Goal: Find specific page/section: Find specific page/section

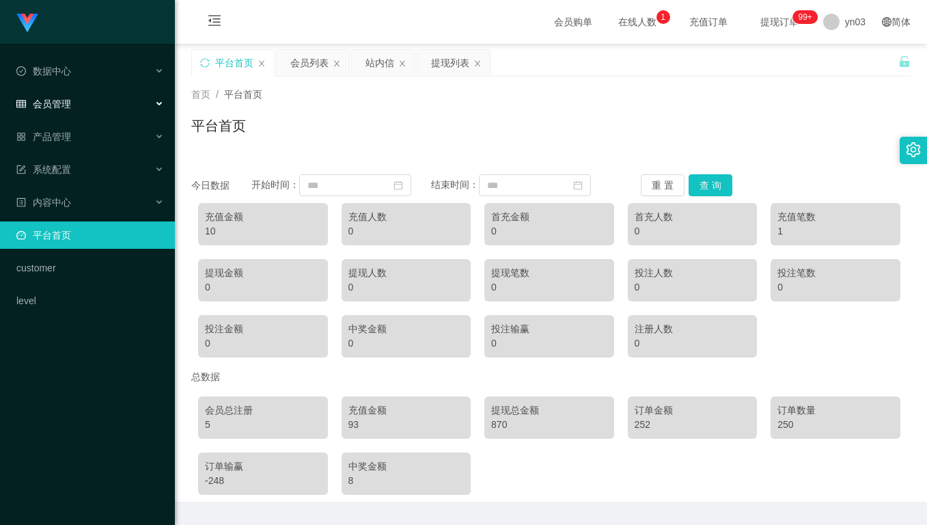
click at [84, 102] on div "会员管理" at bounding box center [87, 103] width 175 height 27
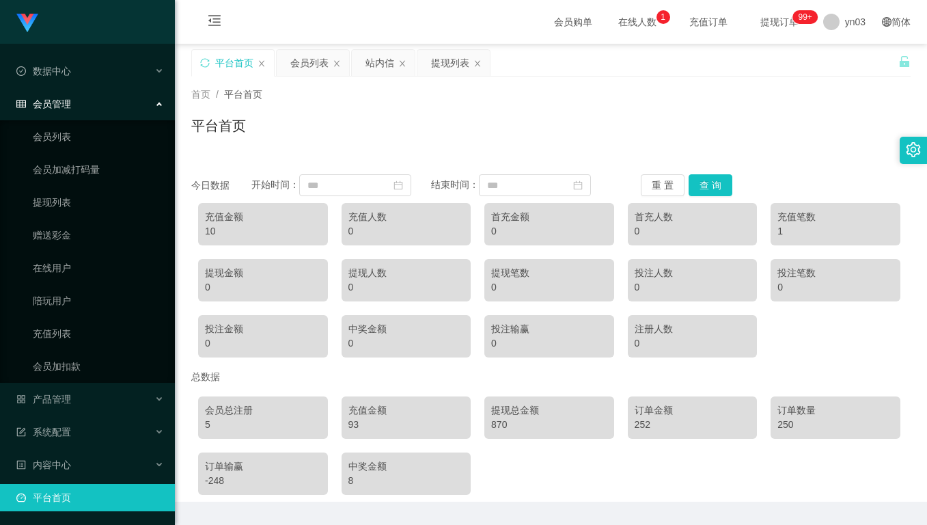
click at [79, 118] on div "会员管理" at bounding box center [87, 103] width 175 height 27
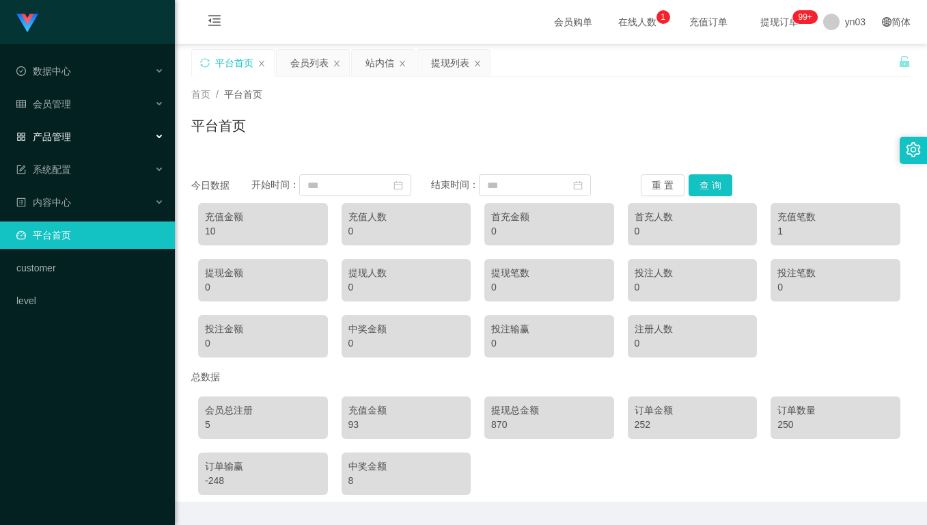
click at [81, 129] on ul "数据中心 会员管理 会员列表 会员加减打码量 提现列表 赠送彩金 在线用户 陪玩用户 充值列表 会员加扣款 产品管理 系统配置 内容中心 平台首页 custo…" at bounding box center [87, 186] width 175 height 284
click at [85, 111] on div "会员管理" at bounding box center [87, 103] width 175 height 27
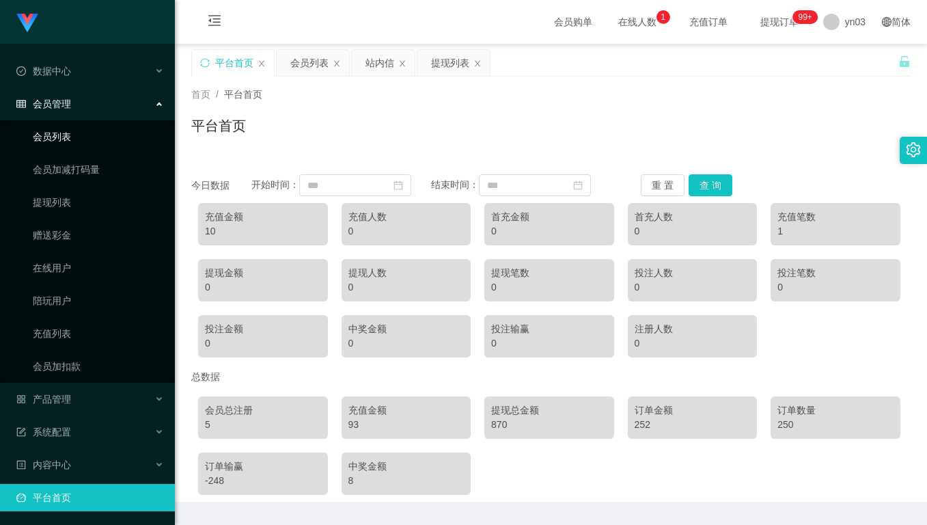
click at [70, 126] on link "会员列表" at bounding box center [98, 136] width 131 height 27
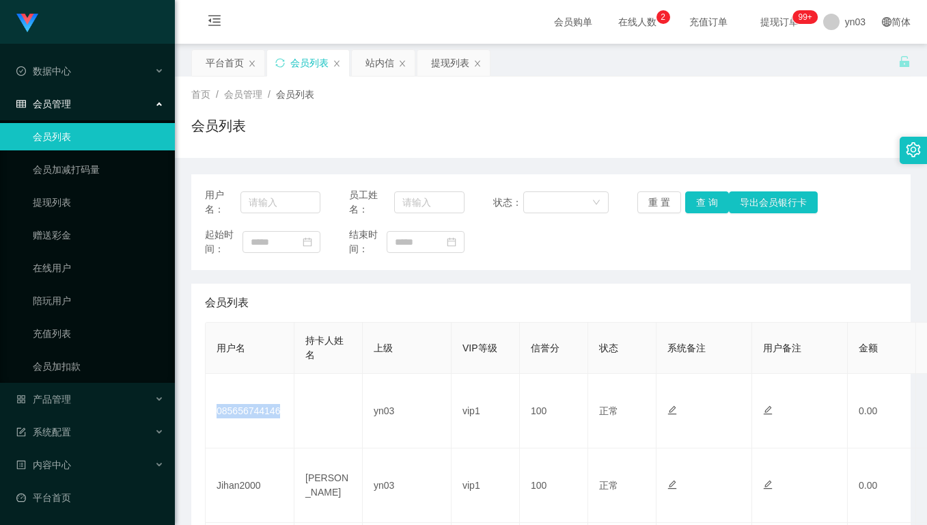
scroll to position [68, 0]
